Goal: Check status: Check status

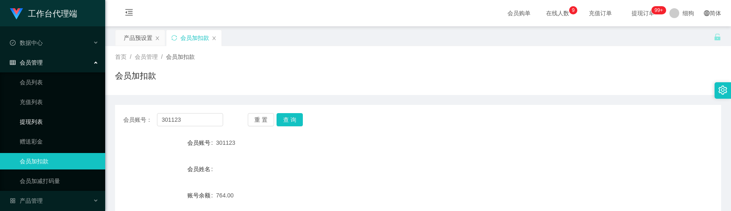
scroll to position [62, 0]
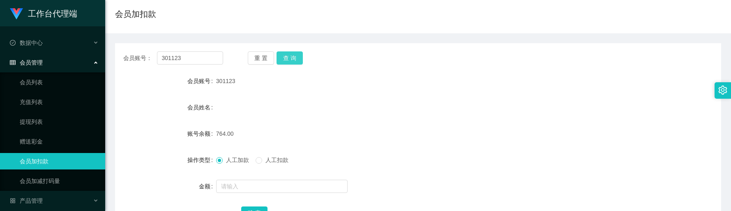
click at [290, 62] on button "查 询" at bounding box center [290, 57] width 26 height 13
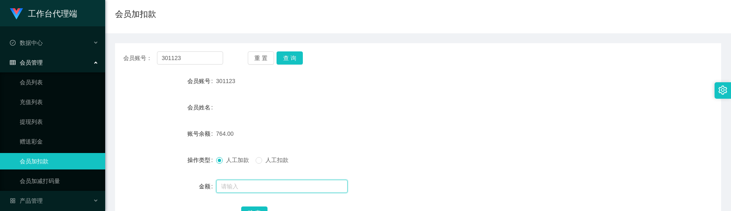
click at [253, 190] on input "text" at bounding box center [282, 186] width 132 height 13
type input "8"
type input "64"
click at [264, 205] on div "确 定" at bounding box center [417, 212] width 353 height 16
click at [263, 206] on button "确 定" at bounding box center [254, 212] width 26 height 13
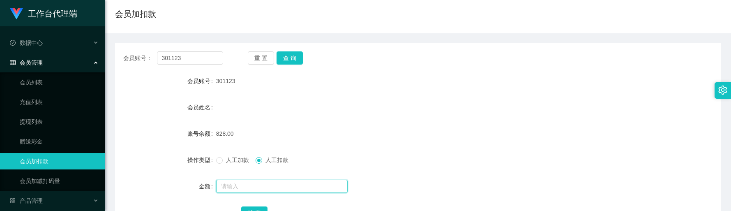
click at [259, 185] on input "text" at bounding box center [282, 186] width 132 height 13
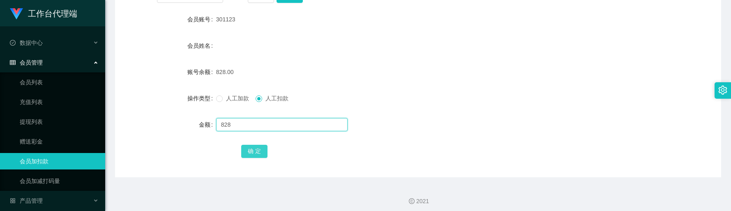
type input "828"
click at [254, 151] on button "确 定" at bounding box center [254, 151] width 26 height 13
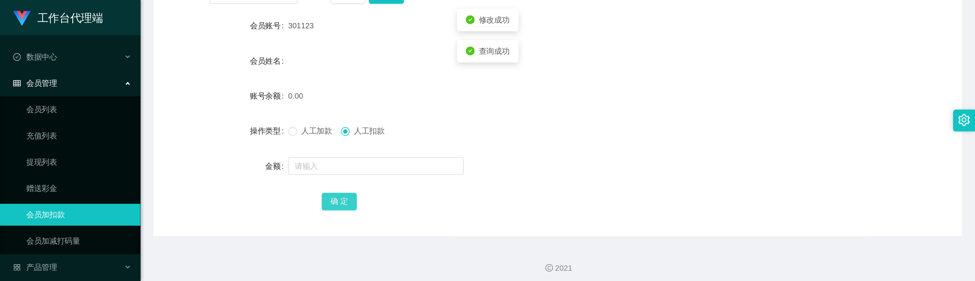
scroll to position [0, 0]
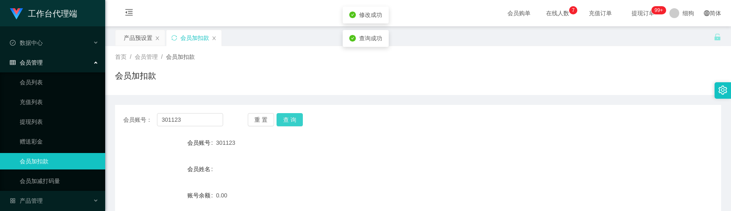
click at [290, 126] on button "查 询" at bounding box center [290, 119] width 26 height 13
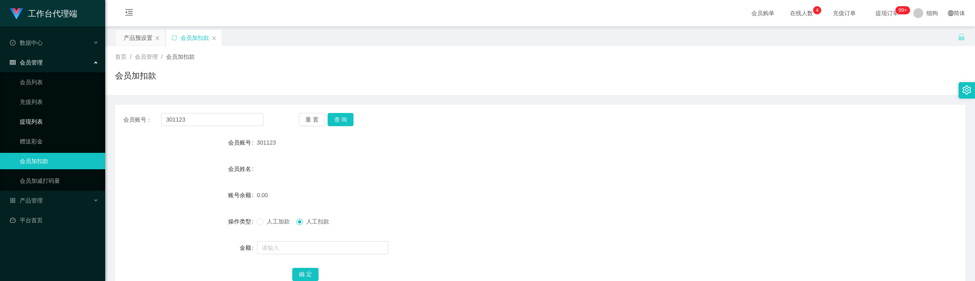
click at [67, 121] on link "提现列表" at bounding box center [59, 121] width 79 height 16
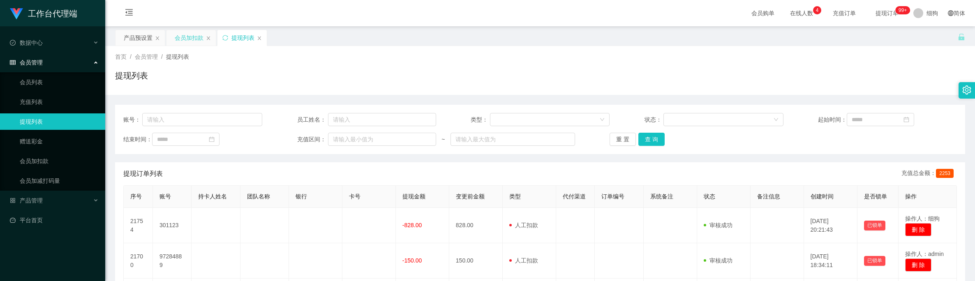
click at [197, 36] on div "会员加扣款" at bounding box center [189, 38] width 29 height 16
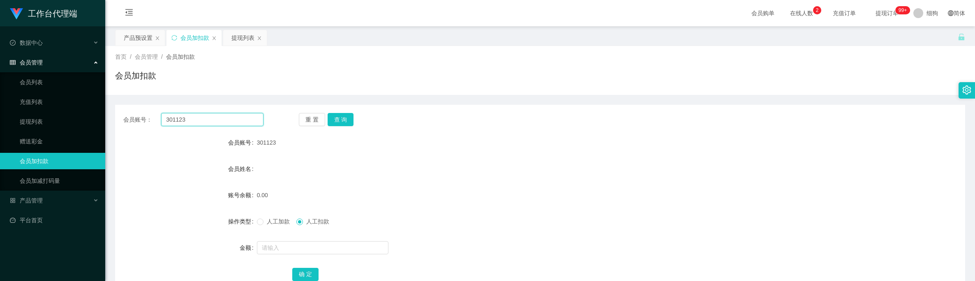
drag, startPoint x: 218, startPoint y: 119, endPoint x: 107, endPoint y: 115, distance: 111.0
click at [107, 115] on main "关闭左侧 关闭右侧 关闭其它 刷新页面 产品预设置 会员加扣款 提现列表 首页 / 会员管理 / 会员加扣款 / 会员加扣款 会员账号： 301123 重 置…" at bounding box center [540, 163] width 870 height 274
click at [242, 41] on div "提现列表" at bounding box center [242, 38] width 23 height 16
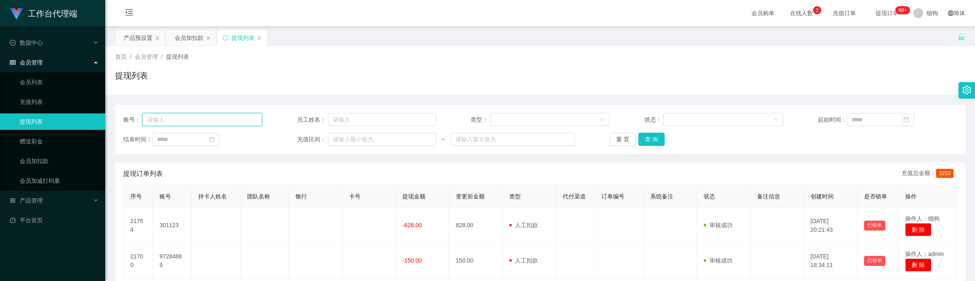
click at [201, 115] on input "text" at bounding box center [202, 119] width 120 height 13
paste input "301123"
type input "301123"
click at [640, 144] on button "查 询" at bounding box center [651, 139] width 26 height 13
click at [192, 44] on div "会员加扣款" at bounding box center [189, 38] width 29 height 16
